Goal: Information Seeking & Learning: Learn about a topic

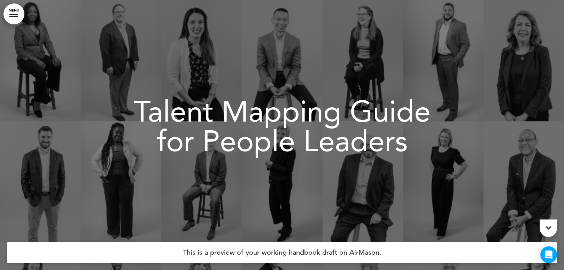
drag, startPoint x: 0, startPoint y: 0, endPoint x: 551, endPoint y: 226, distance: 595.3
click at [551, 226] on icon at bounding box center [548, 228] width 5 height 8
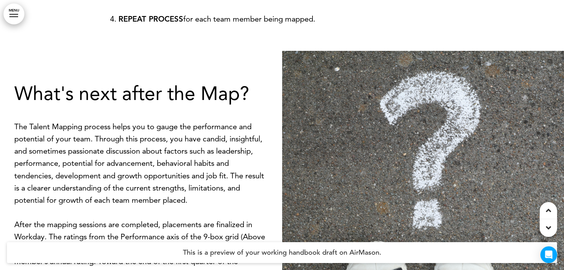
scroll to position [5617, 0]
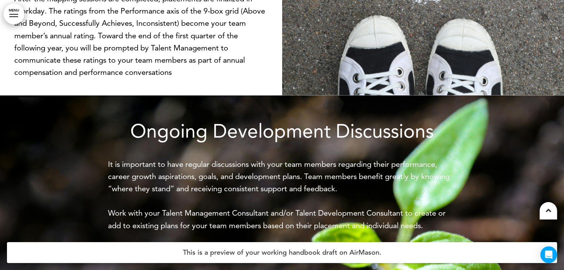
click at [549, 212] on icon at bounding box center [548, 210] width 5 height 8
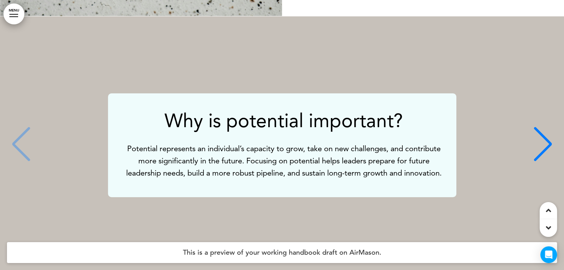
scroll to position [1568, 0]
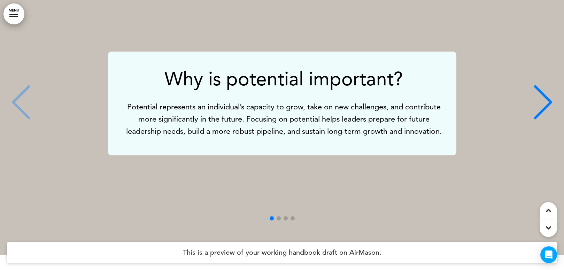
click at [545, 101] on div "Next slide" at bounding box center [543, 102] width 21 height 35
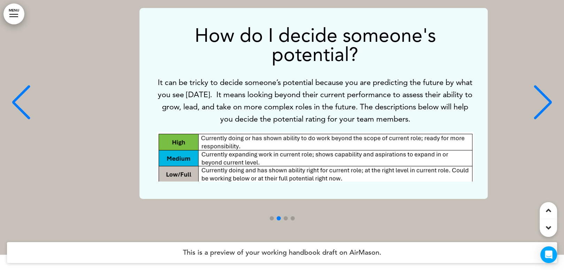
scroll to position [0, 554]
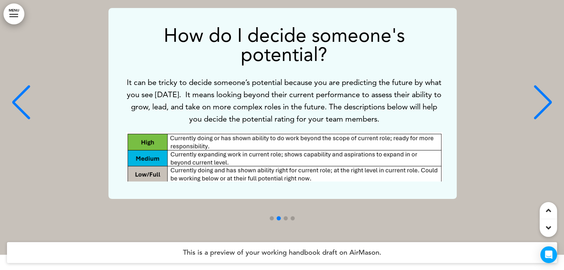
click at [545, 101] on div "Next slide" at bounding box center [543, 102] width 21 height 35
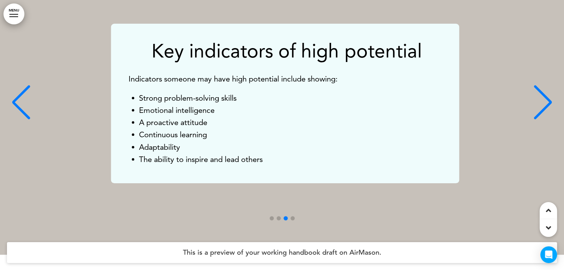
scroll to position [0, 1108]
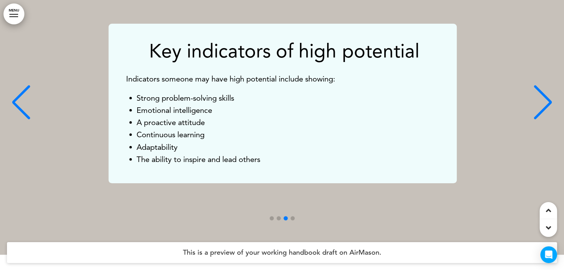
click at [542, 107] on div "Next slide" at bounding box center [543, 102] width 21 height 35
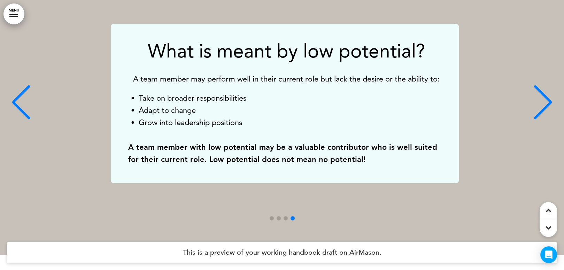
scroll to position [0, 1661]
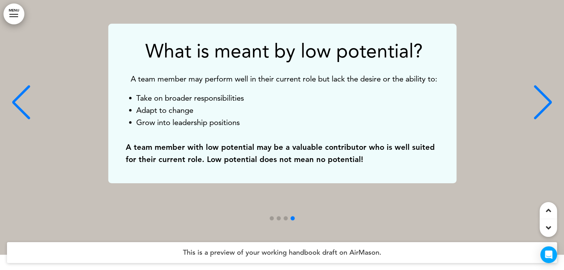
click at [542, 107] on div "Next slide" at bounding box center [543, 102] width 21 height 35
click at [542, 107] on div "What is meant by low potential? A team member may perform well in their current…" at bounding box center [282, 104] width 550 height 160
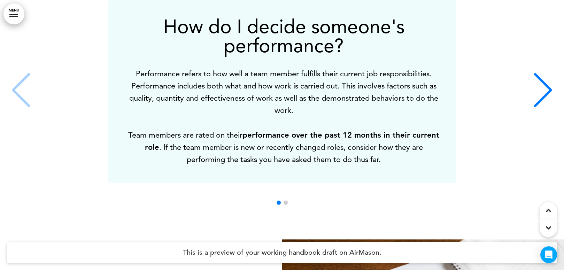
scroll to position [1861, 0]
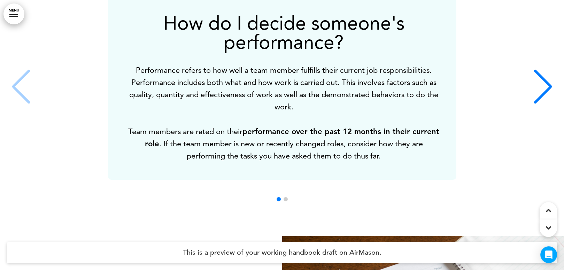
click at [530, 92] on div "How do I decide someone's performance? Performance refers to how well a team me…" at bounding box center [282, 88] width 550 height 184
click at [542, 86] on div "Next slide" at bounding box center [543, 86] width 21 height 35
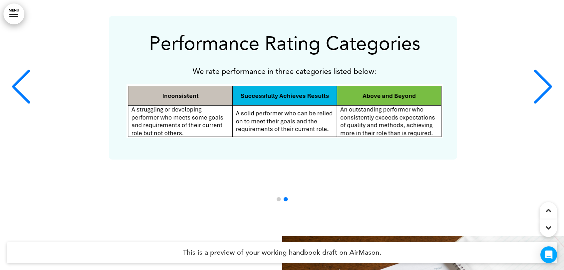
scroll to position [0, 554]
click at [542, 86] on div "Next slide" at bounding box center [543, 86] width 21 height 35
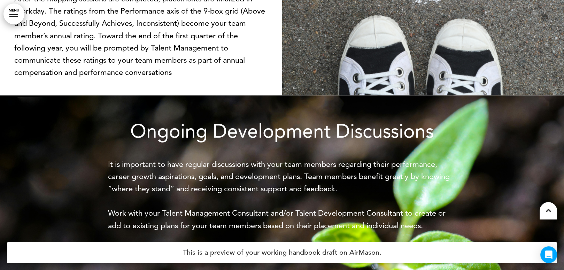
scroll to position [5617, 0]
